Goal: Transaction & Acquisition: Purchase product/service

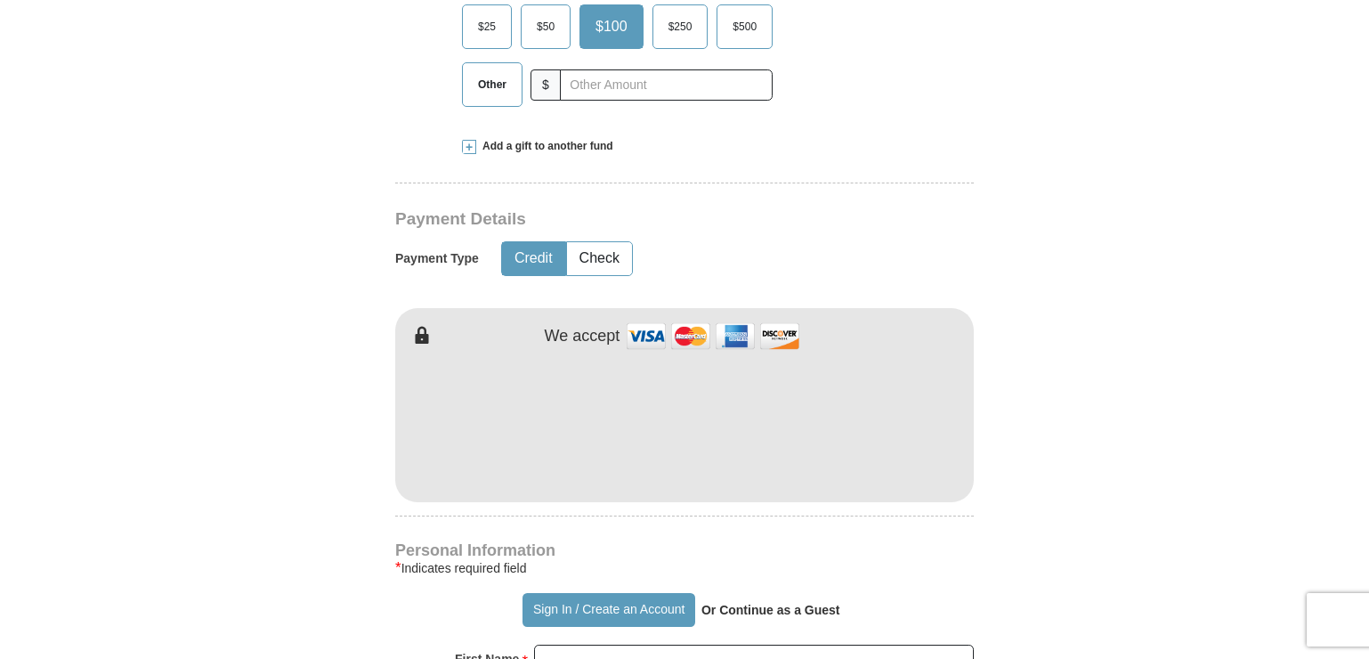
scroll to position [623, 0]
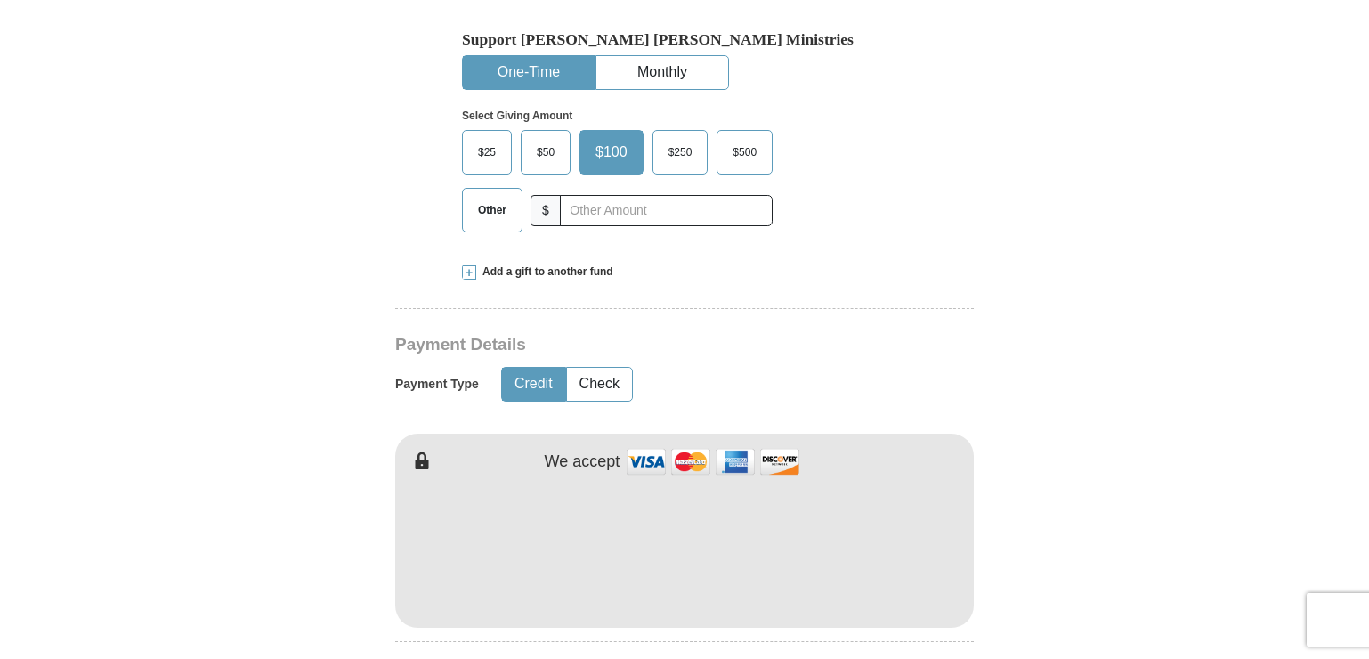
click at [470, 265] on span at bounding box center [469, 272] width 14 height 14
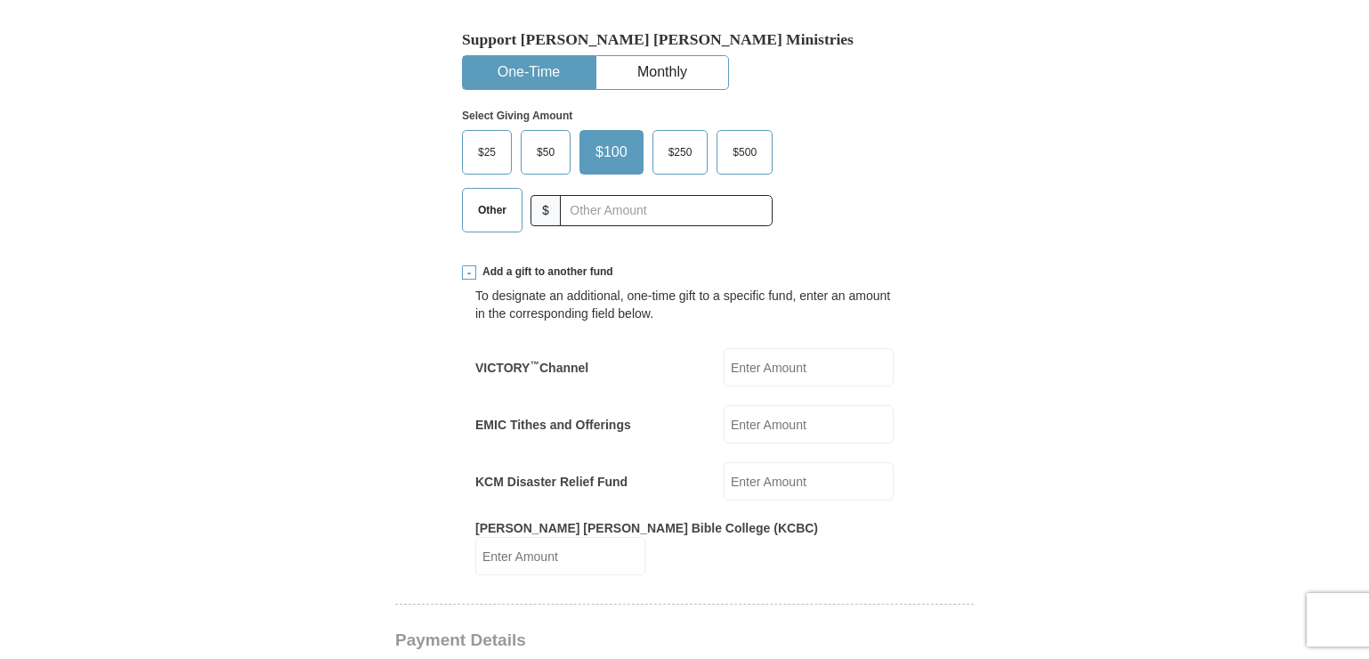
click at [796, 348] on input "VICTORY ™ Channel" at bounding box center [809, 367] width 170 height 38
type input "25.00"
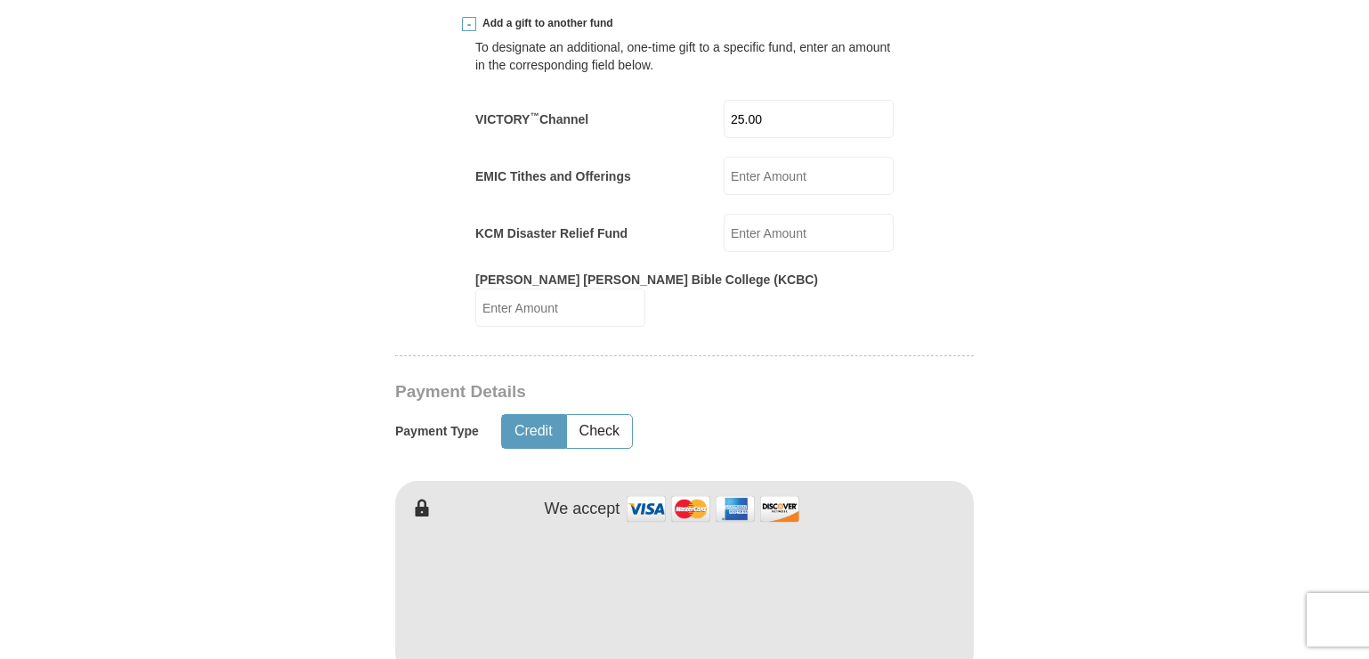
scroll to position [890, 0]
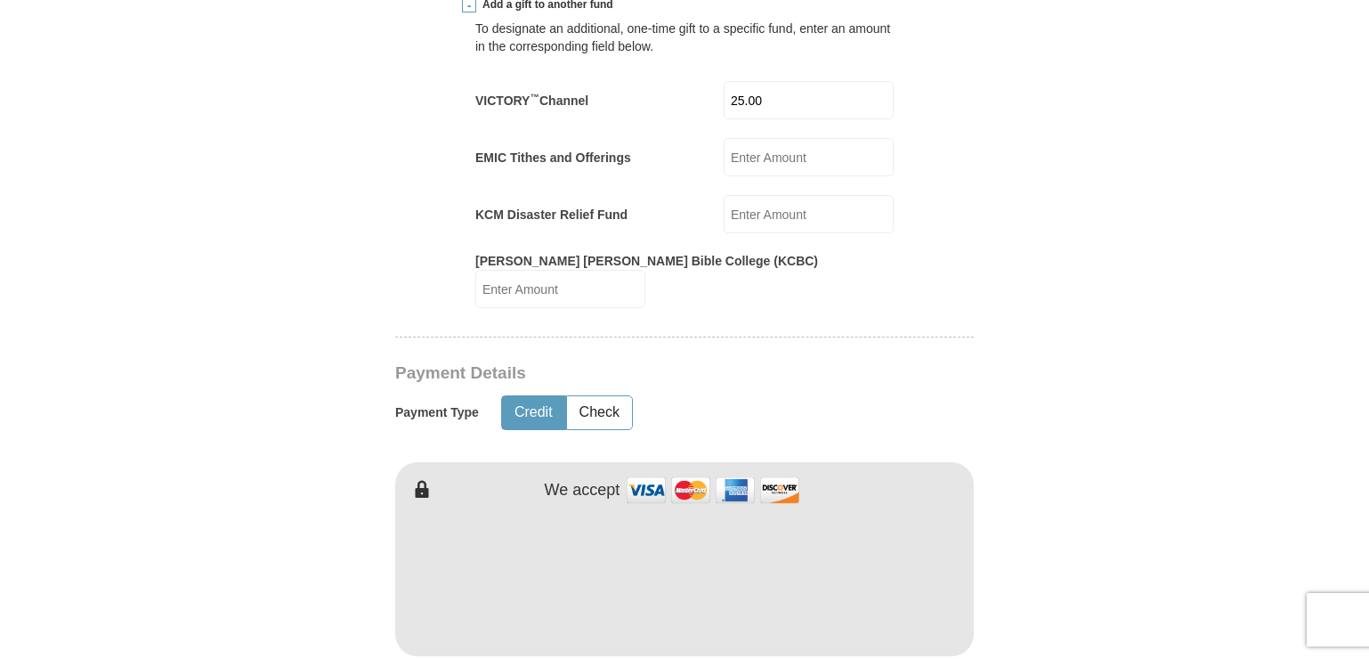
click at [530, 396] on button "Credit" at bounding box center [533, 412] width 63 height 33
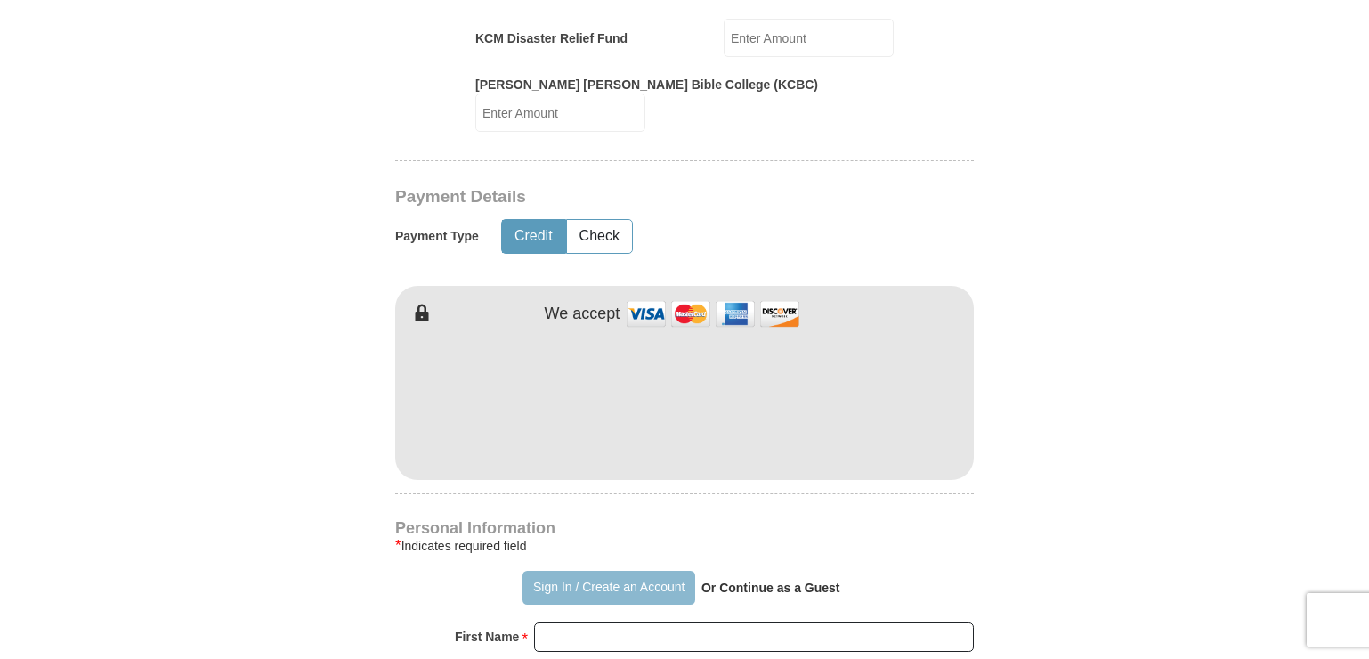
scroll to position [1068, 0]
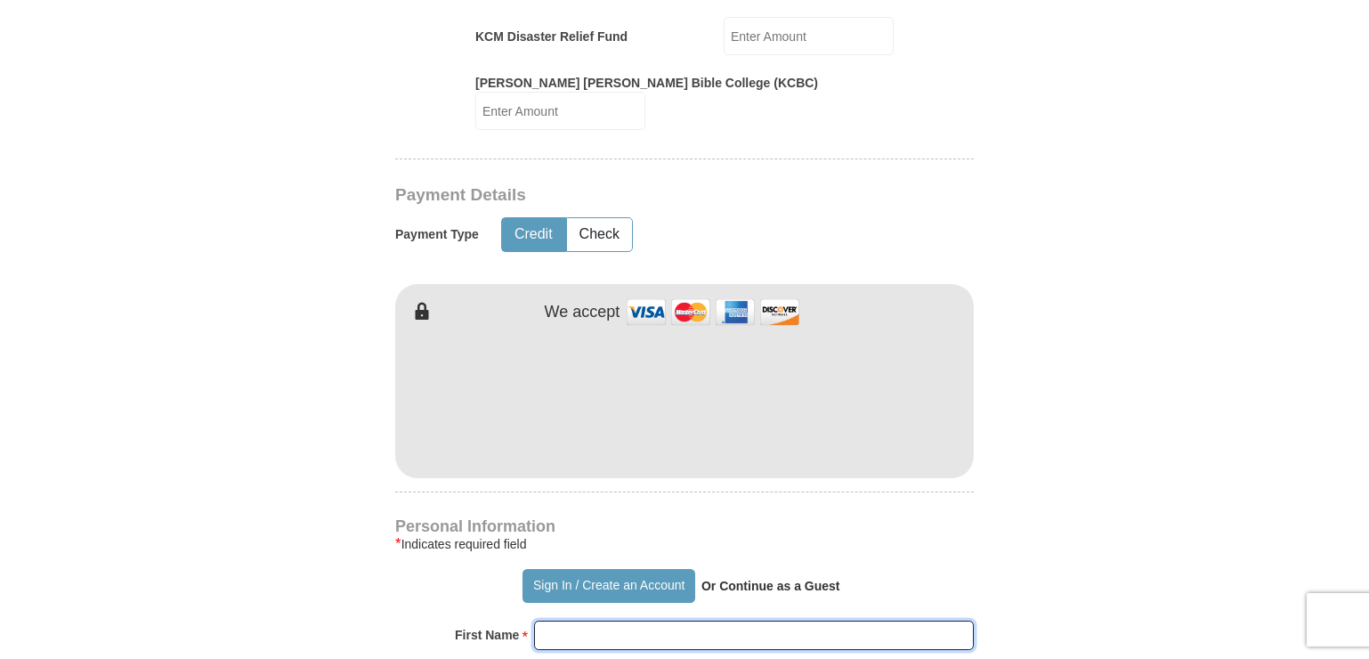
click at [638, 620] on input "First Name *" at bounding box center [754, 635] width 440 height 30
type input "[PERSON_NAME]"
type input "[EMAIL_ADDRESS][DOMAIN_NAME]"
type input "[STREET_ADDRESS]"
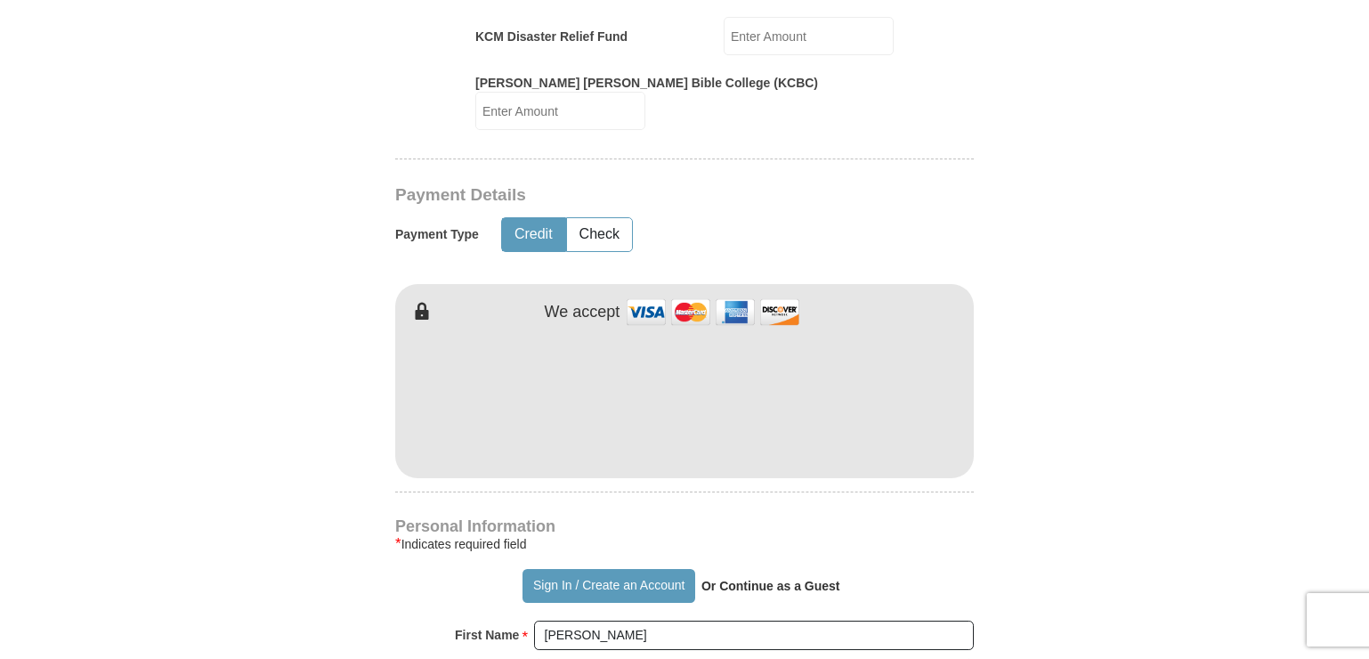
type input "[PERSON_NAME]"
select select "NC"
type input "28128"
type input "7049855812"
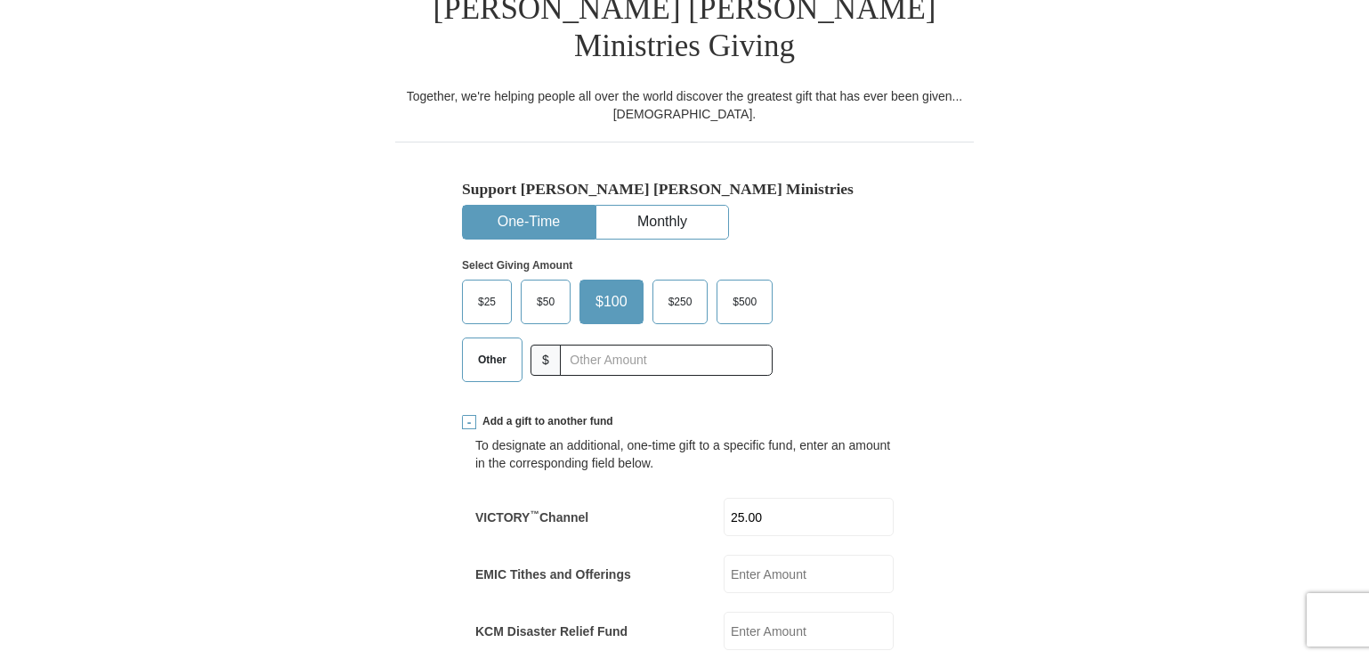
scroll to position [445, 0]
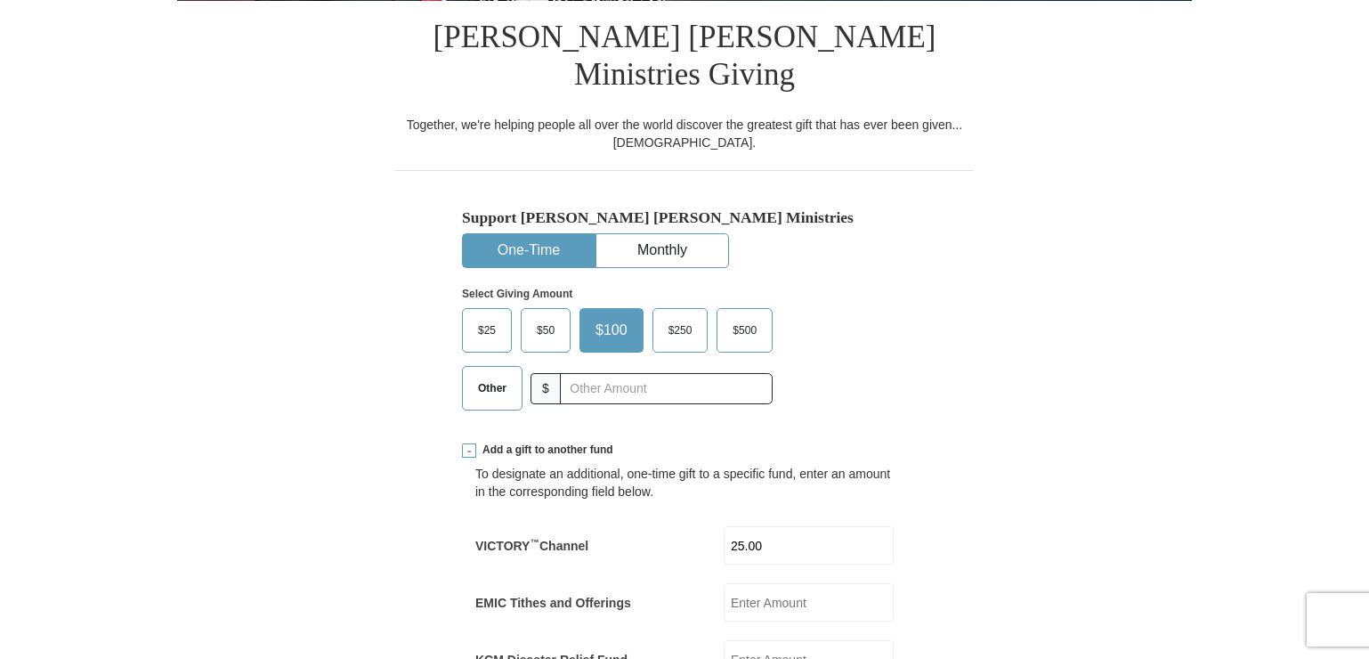
click at [488, 375] on span "Other" at bounding box center [492, 388] width 46 height 27
click at [0, 0] on input "Other" at bounding box center [0, 0] width 0 height 0
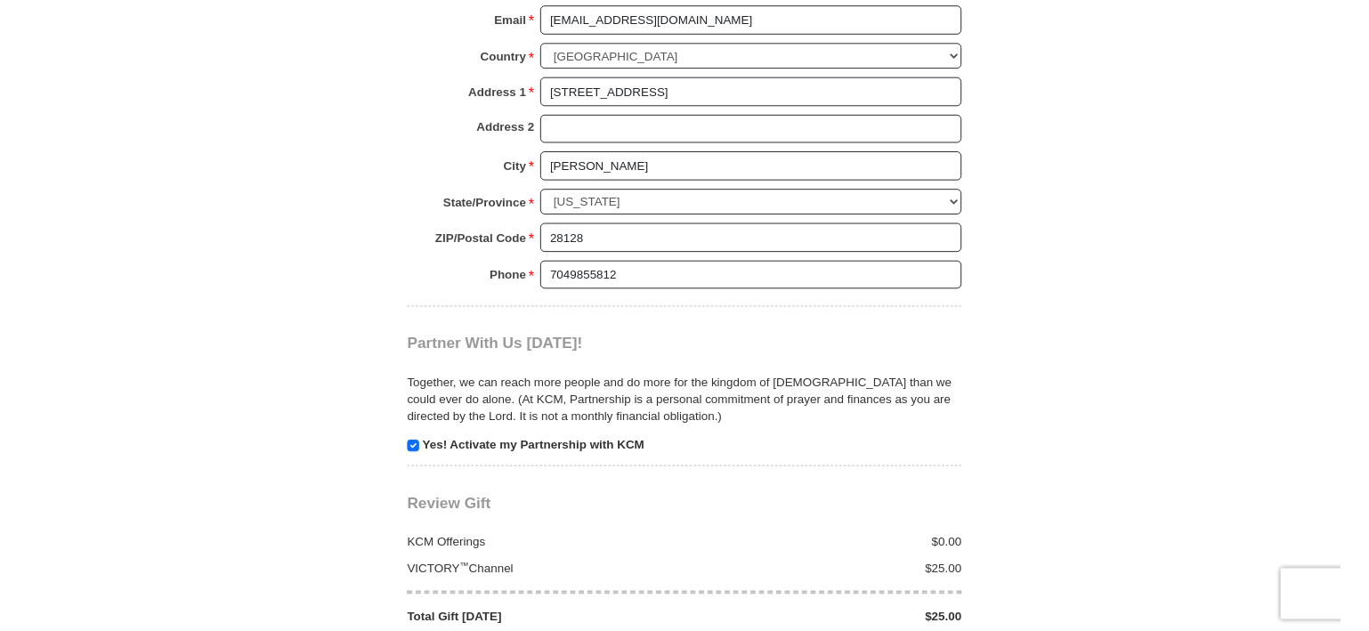
scroll to position [1958, 0]
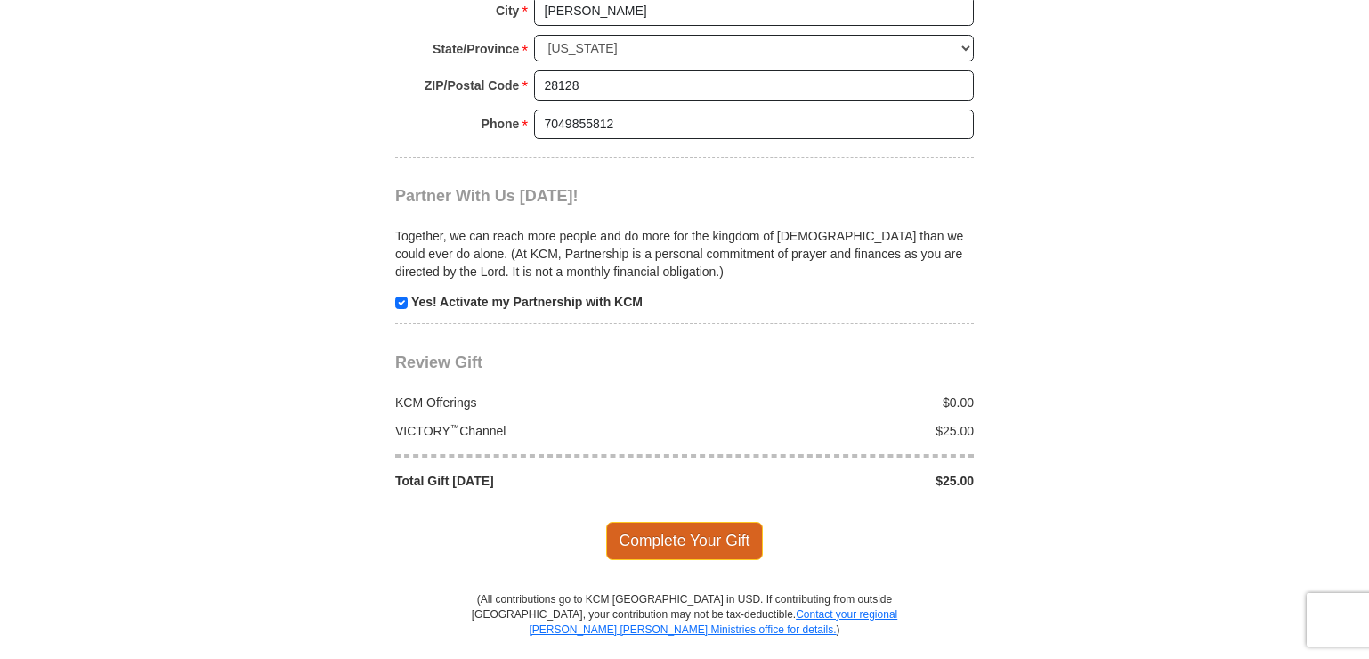
click at [674, 522] on span "Complete Your Gift" at bounding box center [685, 540] width 158 height 37
